Goal: Task Accomplishment & Management: Manage account settings

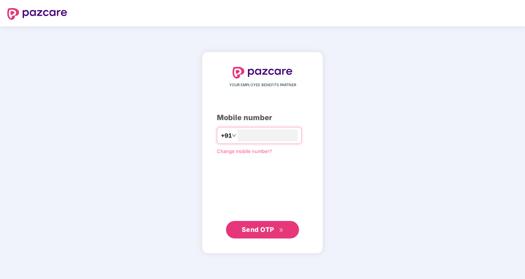
type input "**********"
click at [263, 229] on span "Send OTP" at bounding box center [258, 230] width 33 height 8
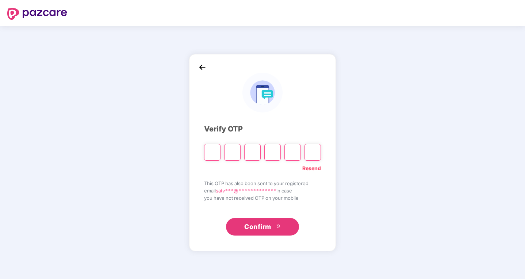
type input "*"
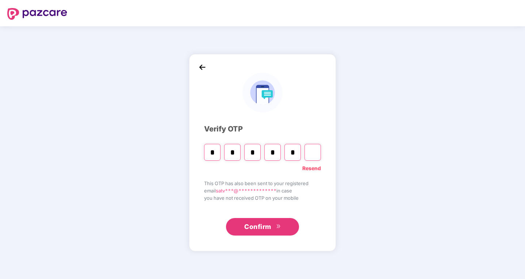
type input "*"
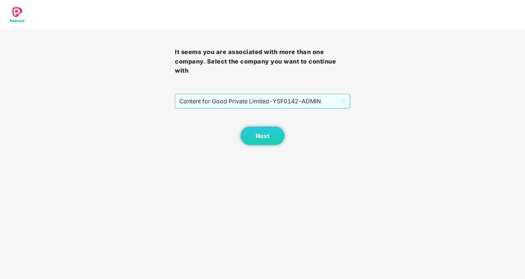
click at [294, 102] on span "Content for Good Private Limited - YSF0142 - ADMIN" at bounding box center [262, 101] width 166 height 14
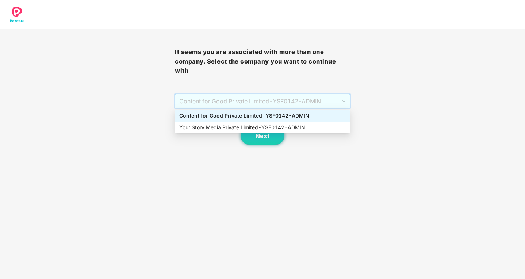
click at [286, 114] on div "Content for Good Private Limited - YSF0142 - ADMIN" at bounding box center [262, 116] width 166 height 8
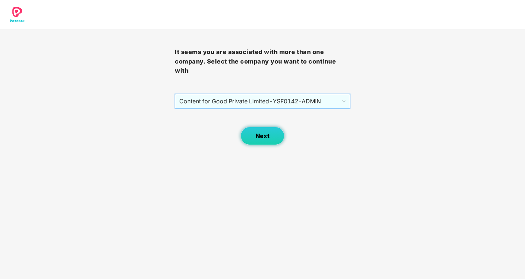
click at [258, 138] on span "Next" at bounding box center [263, 136] width 14 height 7
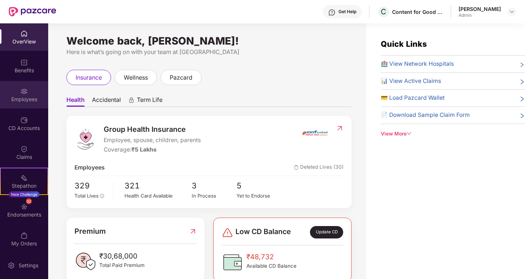
click at [15, 100] on div "Employees" at bounding box center [24, 99] width 48 height 7
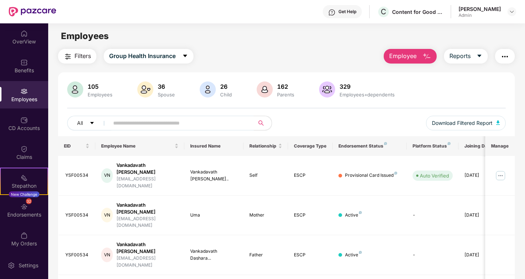
click at [506, 14] on div "[PERSON_NAME] Admin" at bounding box center [488, 11] width 58 height 13
click at [511, 12] on img at bounding box center [512, 12] width 6 height 6
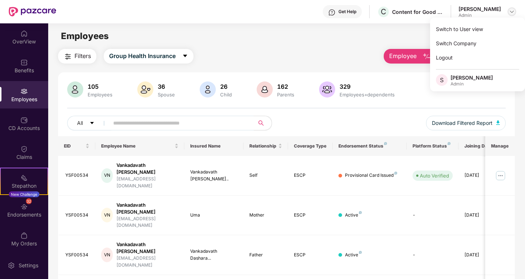
click at [511, 12] on img at bounding box center [512, 12] width 6 height 6
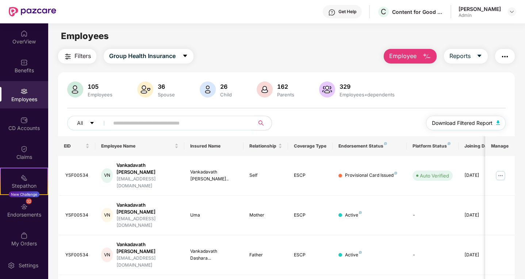
click at [499, 121] on img "button" at bounding box center [498, 123] width 4 height 4
click at [510, 13] on img at bounding box center [512, 12] width 6 height 6
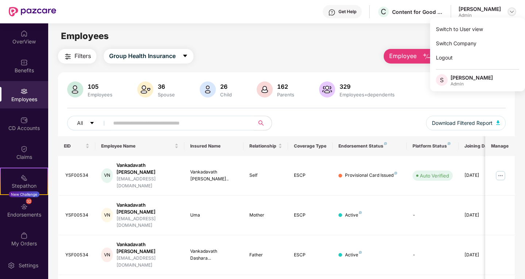
click at [510, 13] on img at bounding box center [512, 12] width 6 height 6
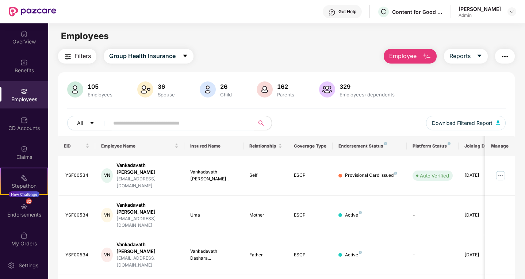
click at [220, 63] on div "Filters Group Health Insurance Employee Reports" at bounding box center [286, 56] width 457 height 15
click at [192, 126] on input "text" at bounding box center [178, 123] width 131 height 11
click at [159, 124] on input "text" at bounding box center [178, 123] width 131 height 11
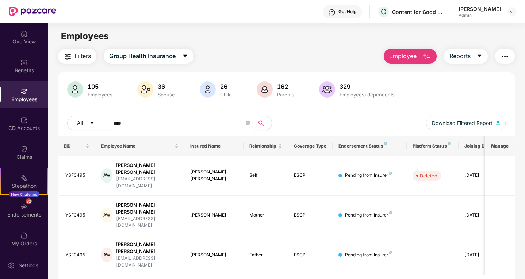
click at [407, 121] on div "All **** Download Filtered Report" at bounding box center [286, 126] width 439 height 20
click at [129, 171] on div "[PERSON_NAME] [PERSON_NAME]" at bounding box center [147, 169] width 62 height 14
click at [156, 176] on div "[EMAIL_ADDRESS][DOMAIN_NAME]" at bounding box center [147, 183] width 62 height 14
click at [150, 215] on div "[EMAIL_ADDRESS][DOMAIN_NAME]" at bounding box center [147, 222] width 62 height 14
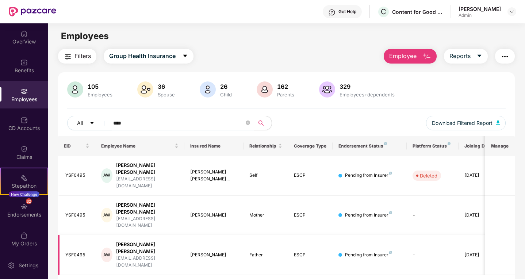
click at [148, 255] on div "[EMAIL_ADDRESS][DOMAIN_NAME]" at bounding box center [147, 262] width 62 height 14
click at [179, 128] on input "****" at bounding box center [178, 123] width 131 height 11
type input "*"
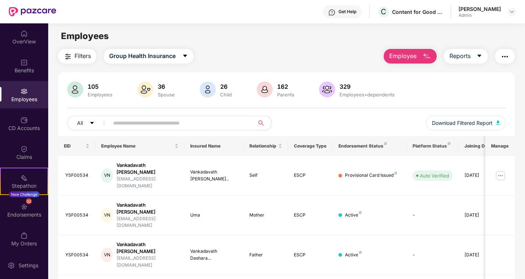
click at [126, 127] on input "text" at bounding box center [178, 123] width 131 height 11
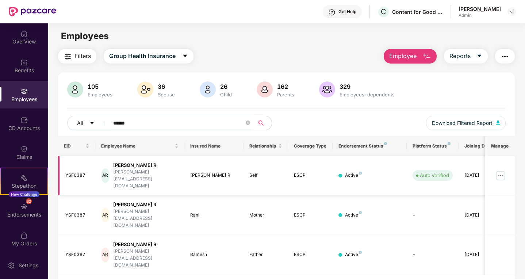
type input "******"
click at [501, 171] on img at bounding box center [501, 176] width 12 height 12
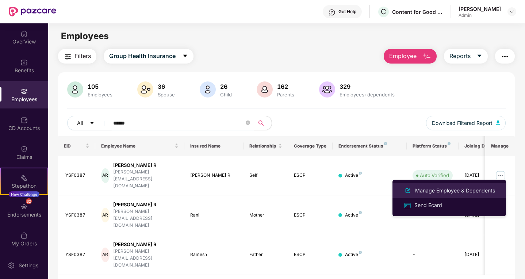
click at [433, 188] on div "Manage Employee & Dependents" at bounding box center [455, 191] width 83 height 8
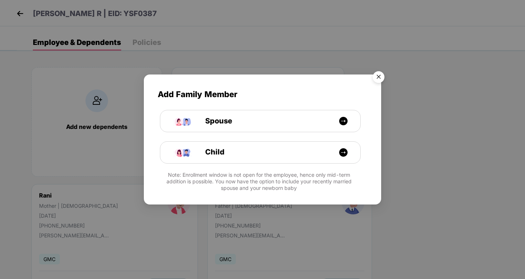
click at [378, 77] on img "Close" at bounding box center [379, 78] width 20 height 20
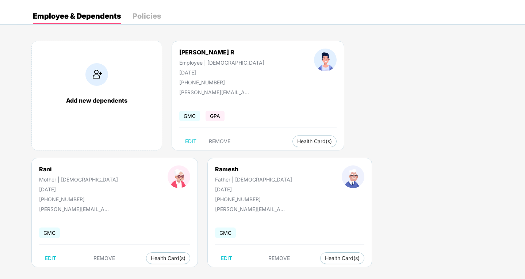
scroll to position [33, 0]
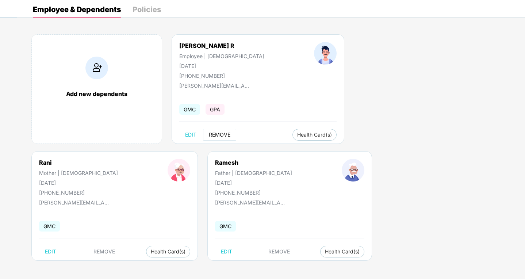
click at [220, 136] on span "REMOVE" at bounding box center [220, 135] width 22 height 6
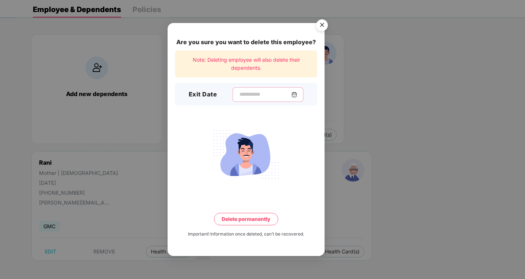
click at [264, 91] on input at bounding box center [265, 95] width 53 height 8
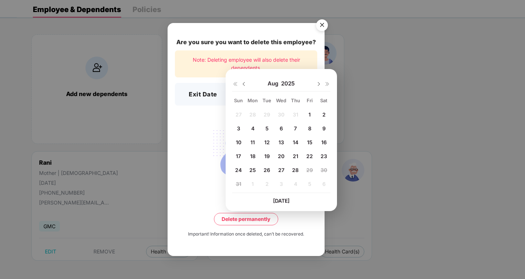
click at [296, 142] on span "14" at bounding box center [295, 142] width 5 height 6
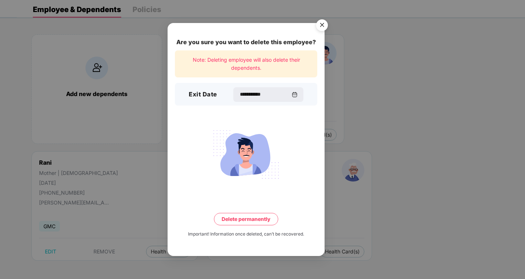
type input "**********"
click at [247, 219] on button "Delete permanently" at bounding box center [246, 219] width 64 height 12
click at [247, 219] on button "Delete permanently" at bounding box center [246, 219] width 76 height 12
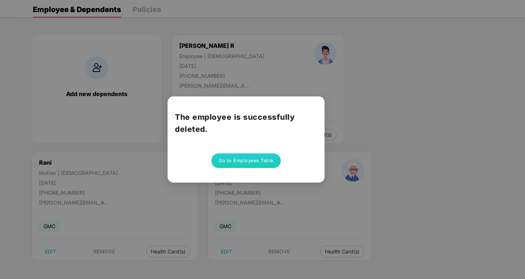
click at [250, 161] on button "Go to Employees Table" at bounding box center [245, 160] width 69 height 15
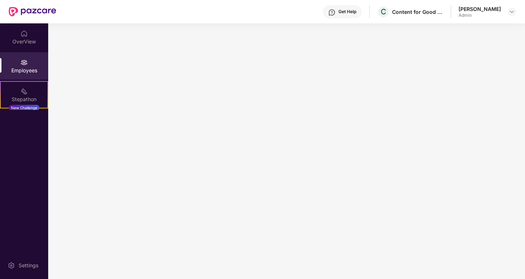
scroll to position [0, 0]
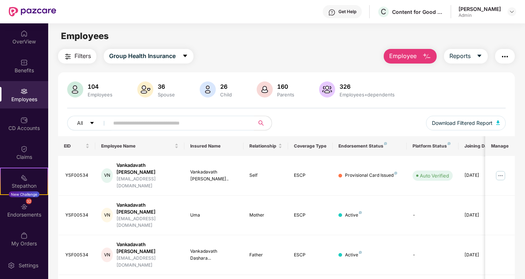
click at [160, 119] on input "text" at bounding box center [178, 123] width 131 height 11
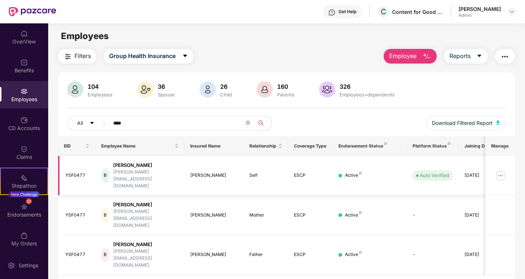
type input "****"
click at [500, 171] on img at bounding box center [501, 176] width 12 height 12
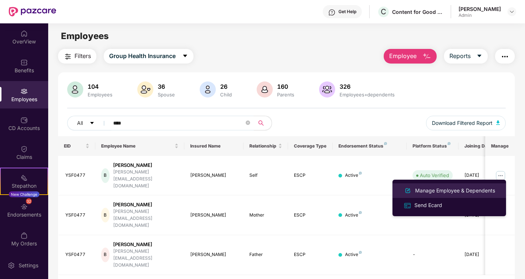
click at [428, 188] on div "Manage Employee & Dependents" at bounding box center [455, 191] width 83 height 8
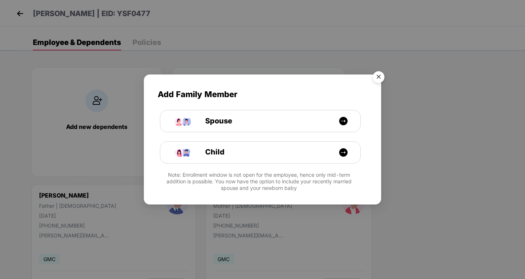
click at [379, 77] on img "Close" at bounding box center [379, 78] width 20 height 20
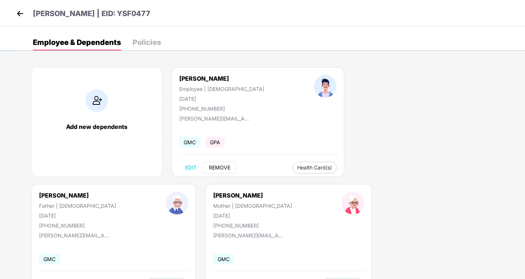
click at [220, 169] on span "REMOVE" at bounding box center [220, 168] width 22 height 6
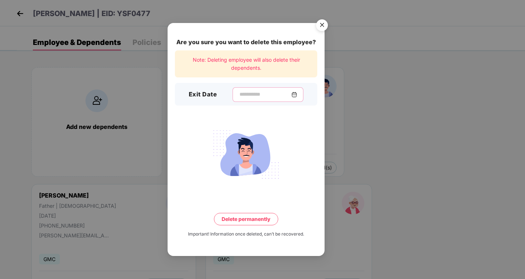
click at [243, 91] on input at bounding box center [265, 95] width 53 height 8
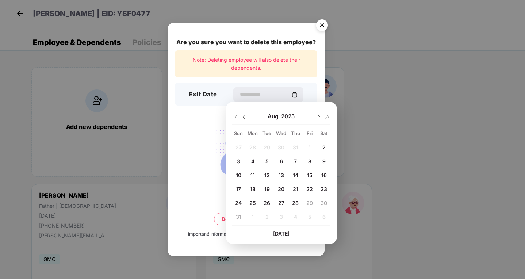
click at [256, 190] on div "18" at bounding box center [252, 189] width 11 height 11
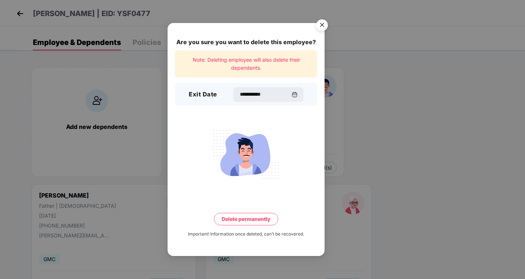
type input "**********"
click at [248, 220] on button "Delete permanently" at bounding box center [246, 219] width 64 height 12
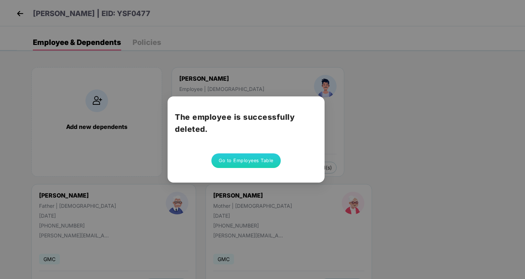
click at [248, 162] on button "Go to Employees Table" at bounding box center [245, 160] width 69 height 15
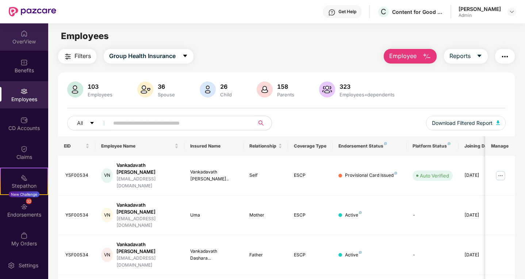
click at [27, 40] on div "OverView" at bounding box center [24, 41] width 48 height 7
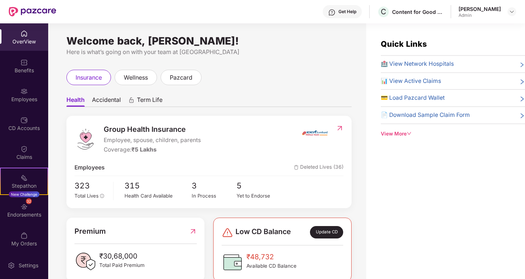
click at [299, 68] on div "Welcome back, [PERSON_NAME]! Here is what’s going on with your team at Pazcare …" at bounding box center [207, 155] width 318 height 264
click at [512, 11] on img at bounding box center [512, 12] width 6 height 6
click at [280, 74] on div "insurance wellness pazcard" at bounding box center [208, 77] width 285 height 15
click at [423, 82] on span "📊 View Active Claims" at bounding box center [411, 81] width 60 height 9
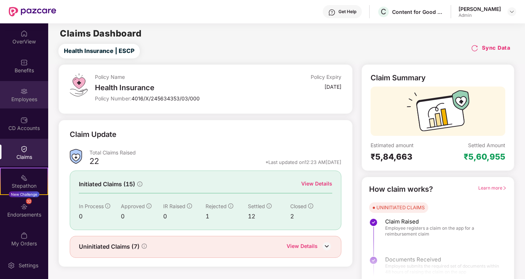
click at [26, 94] on img at bounding box center [23, 91] width 7 height 7
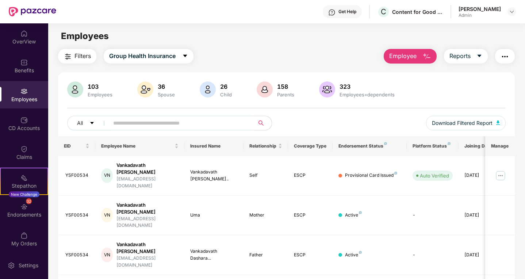
click at [505, 55] on img "button" at bounding box center [505, 56] width 9 height 9
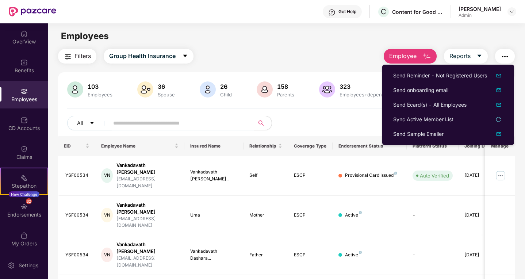
click at [505, 55] on img "button" at bounding box center [505, 56] width 9 height 9
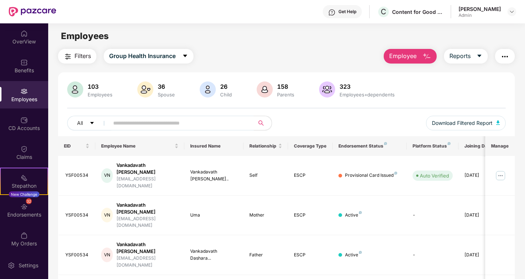
click at [263, 58] on div "Filters Group Health Insurance Employee Reports" at bounding box center [286, 56] width 457 height 15
click at [482, 125] on span "Download Filtered Report" at bounding box center [462, 123] width 61 height 8
